Goal: Find specific page/section: Find specific page/section

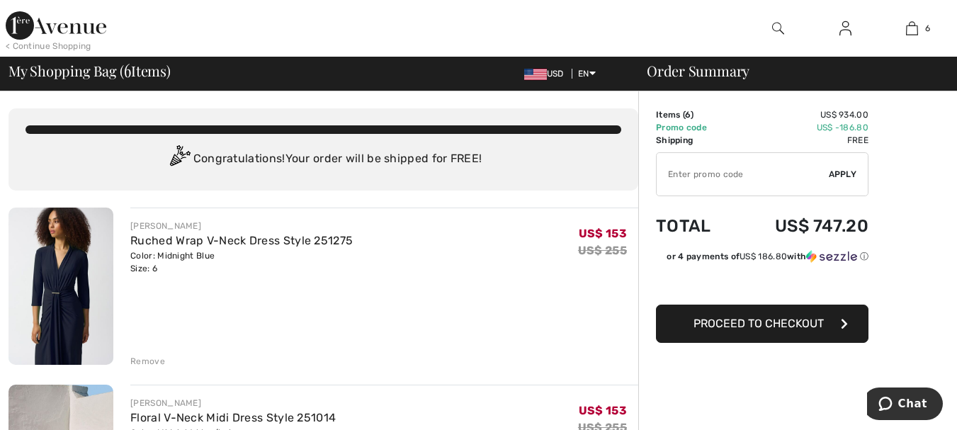
click at [843, 29] on img at bounding box center [845, 28] width 12 height 17
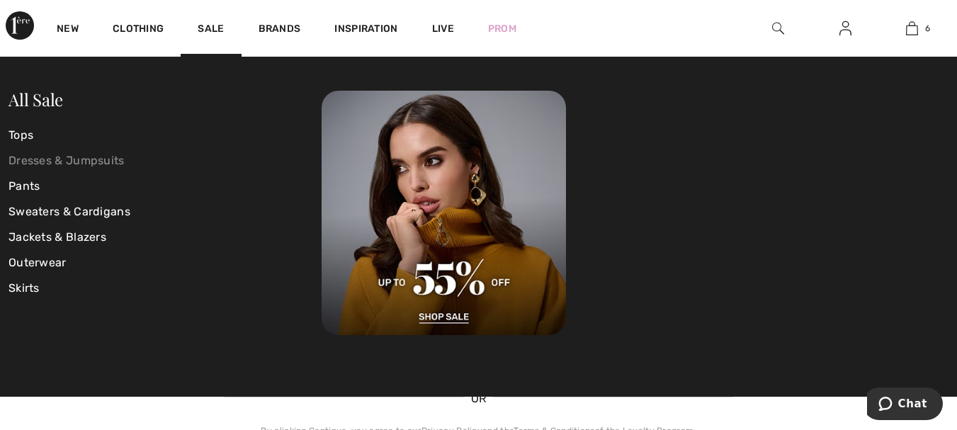
drag, startPoint x: 45, startPoint y: 157, endPoint x: 45, endPoint y: 148, distance: 9.2
click at [45, 156] on link "Dresses & Jumpsuits" at bounding box center [164, 160] width 313 height 25
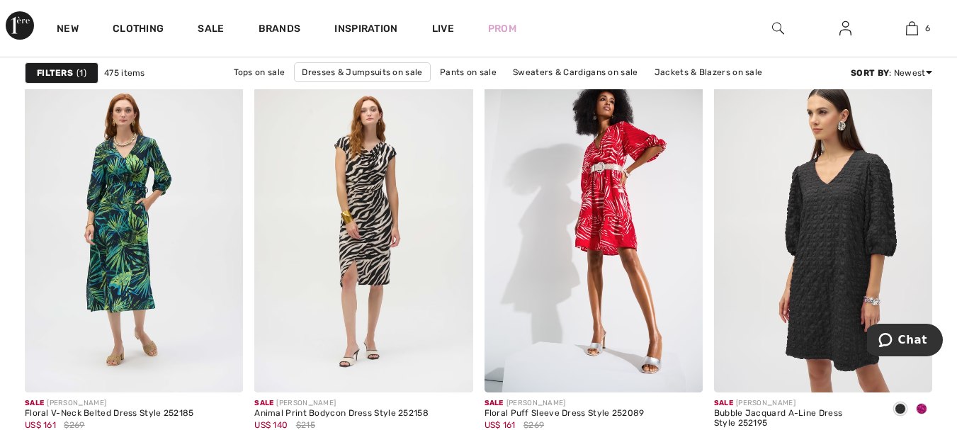
scroll to position [5098, 0]
